Goal: Find specific page/section: Find specific page/section

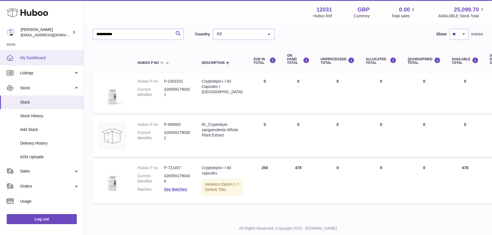
click at [33, 57] on span "My Dashboard" at bounding box center [49, 57] width 59 height 5
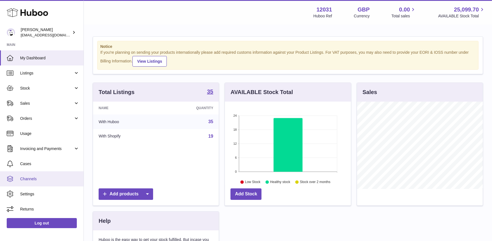
scroll to position [87, 126]
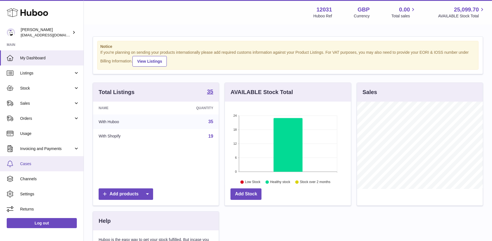
click at [31, 165] on span "Cases" at bounding box center [49, 163] width 59 height 5
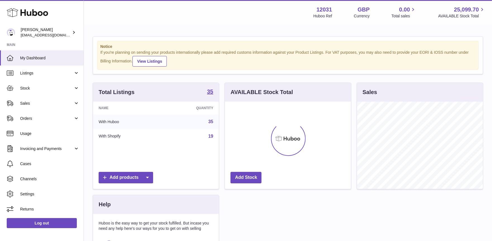
scroll to position [87, 126]
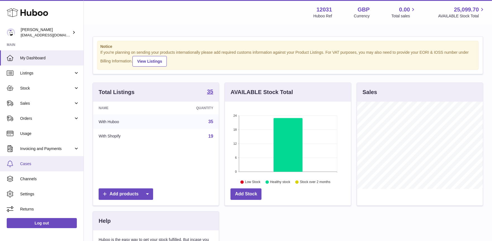
click at [38, 167] on link "Cases" at bounding box center [42, 163] width 84 height 15
